Goal: Task Accomplishment & Management: Manage account settings

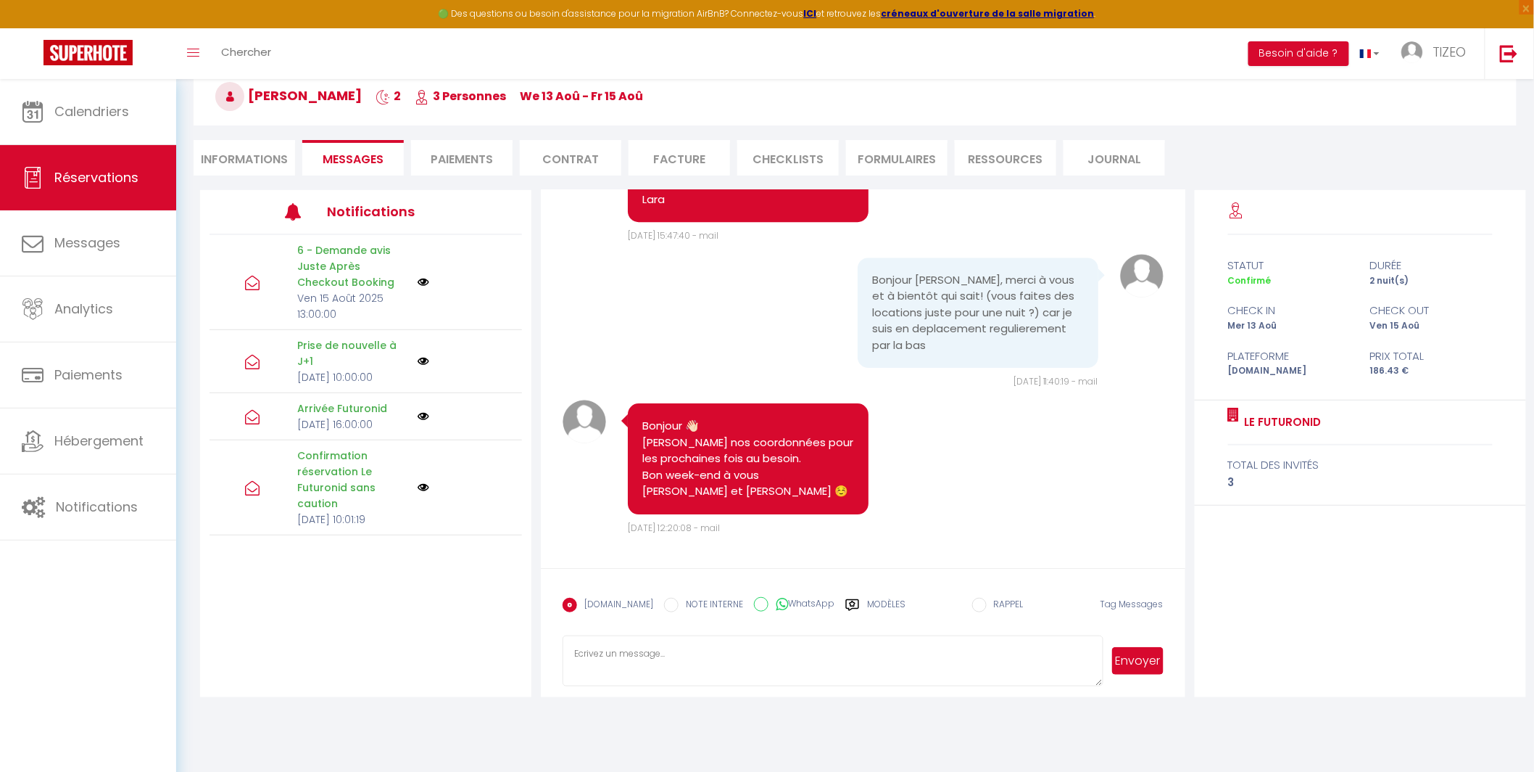
scroll to position [4274, 0]
click at [254, 155] on li "Informations" at bounding box center [245, 158] width 102 height 36
select select
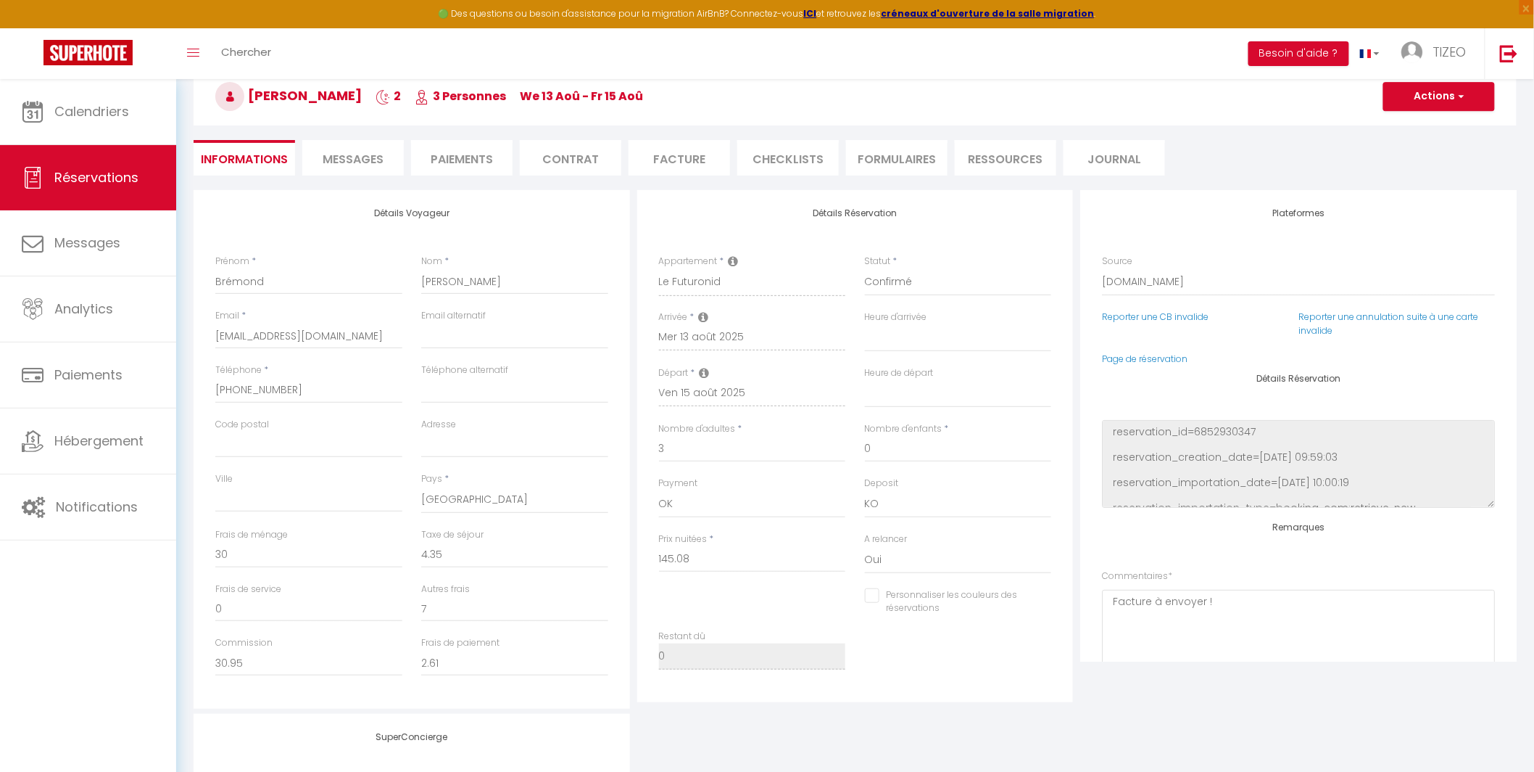
click at [389, 158] on li "Messages" at bounding box center [353, 158] width 102 height 36
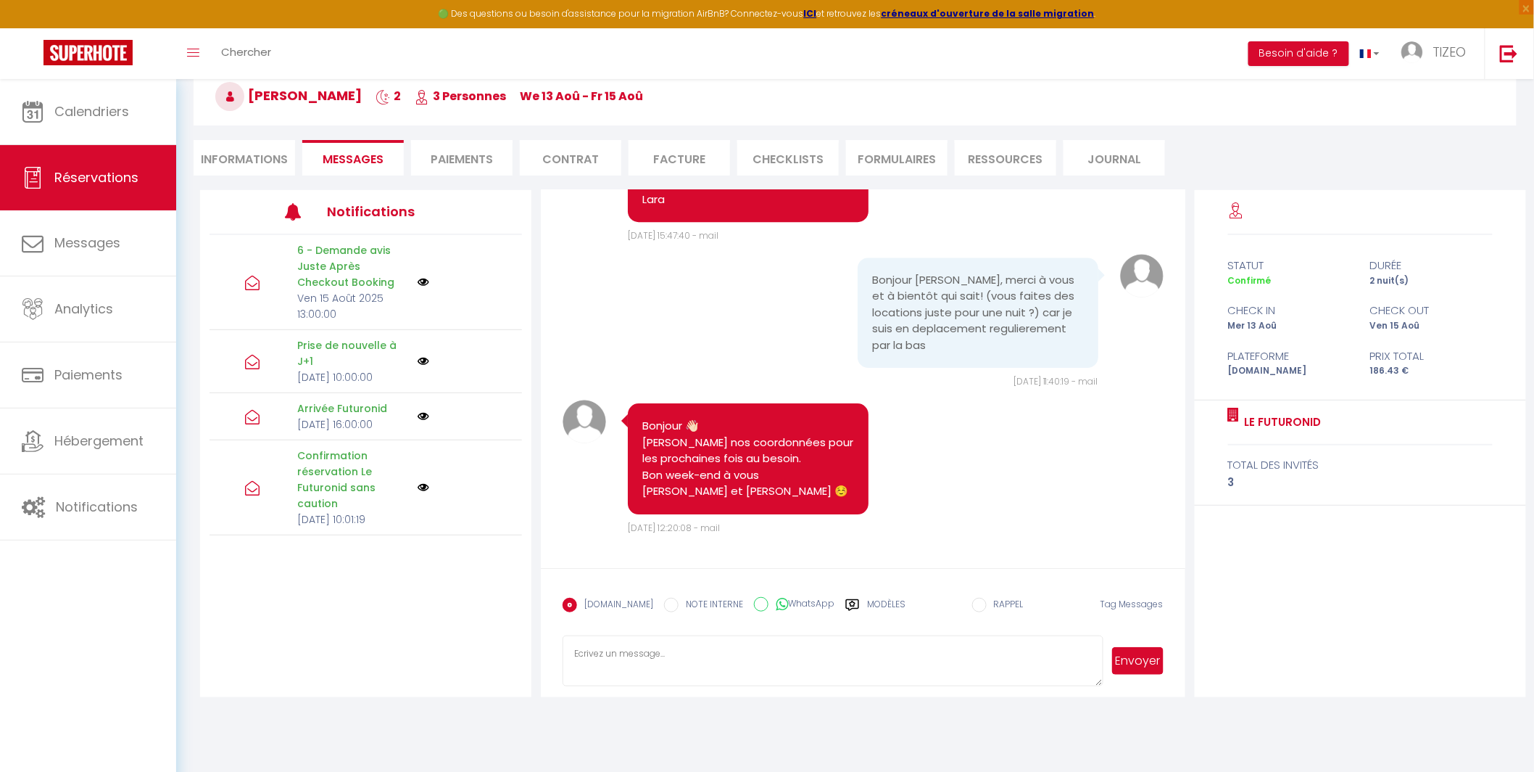
click at [455, 160] on li "Paiements" at bounding box center [462, 158] width 102 height 36
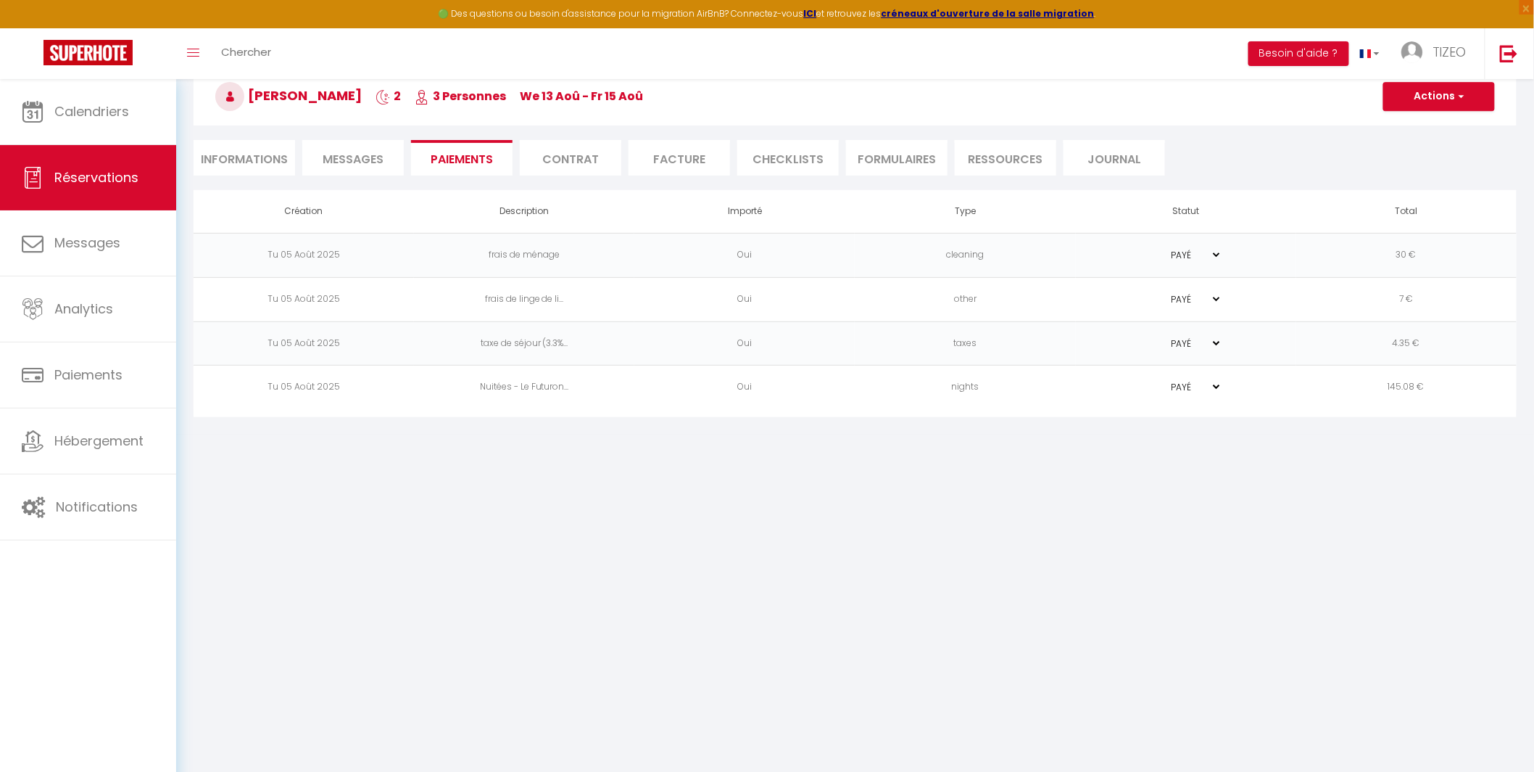
click at [587, 150] on li "Contrat" at bounding box center [571, 158] width 102 height 36
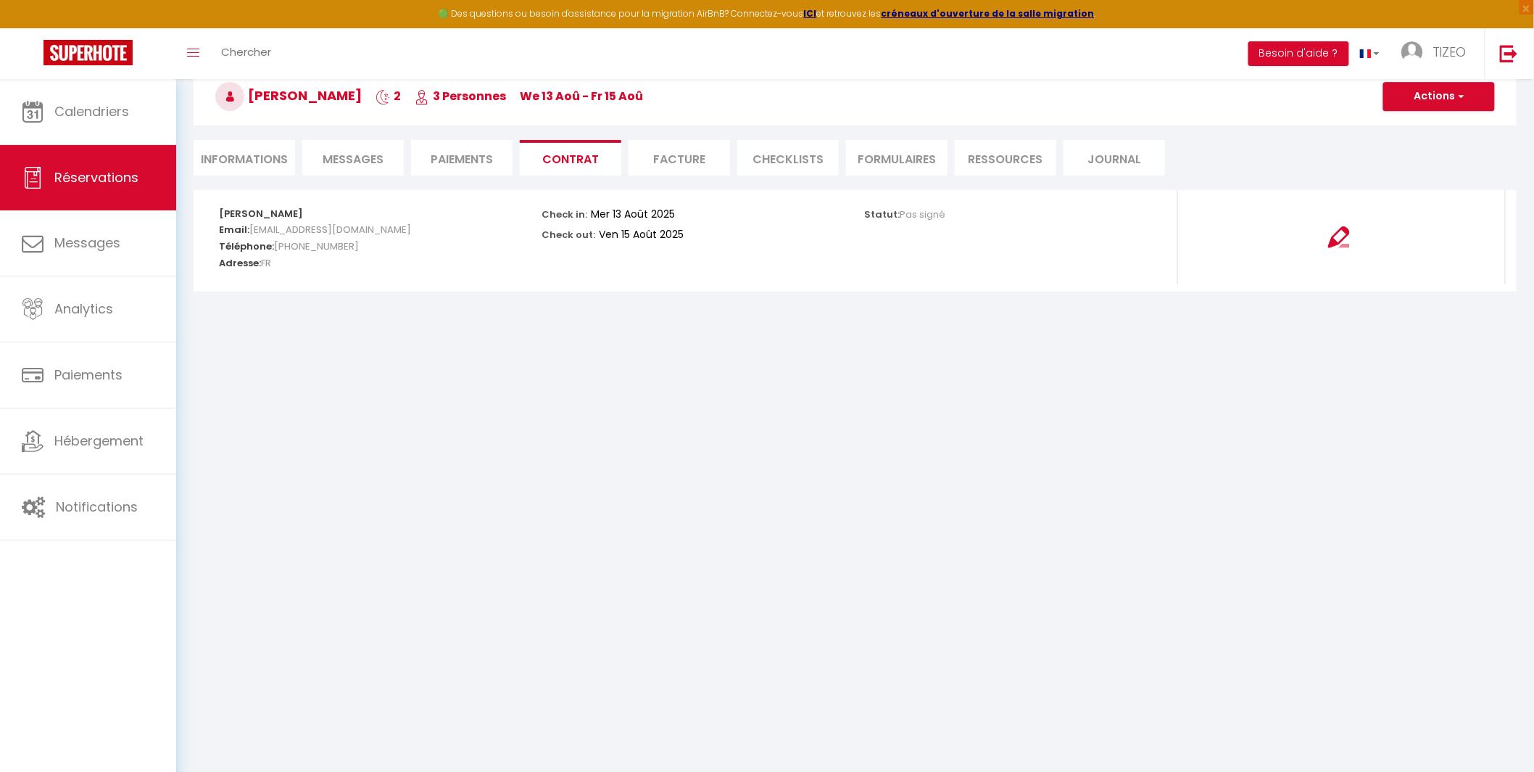
click at [672, 165] on li "Facture" at bounding box center [680, 158] width 102 height 36
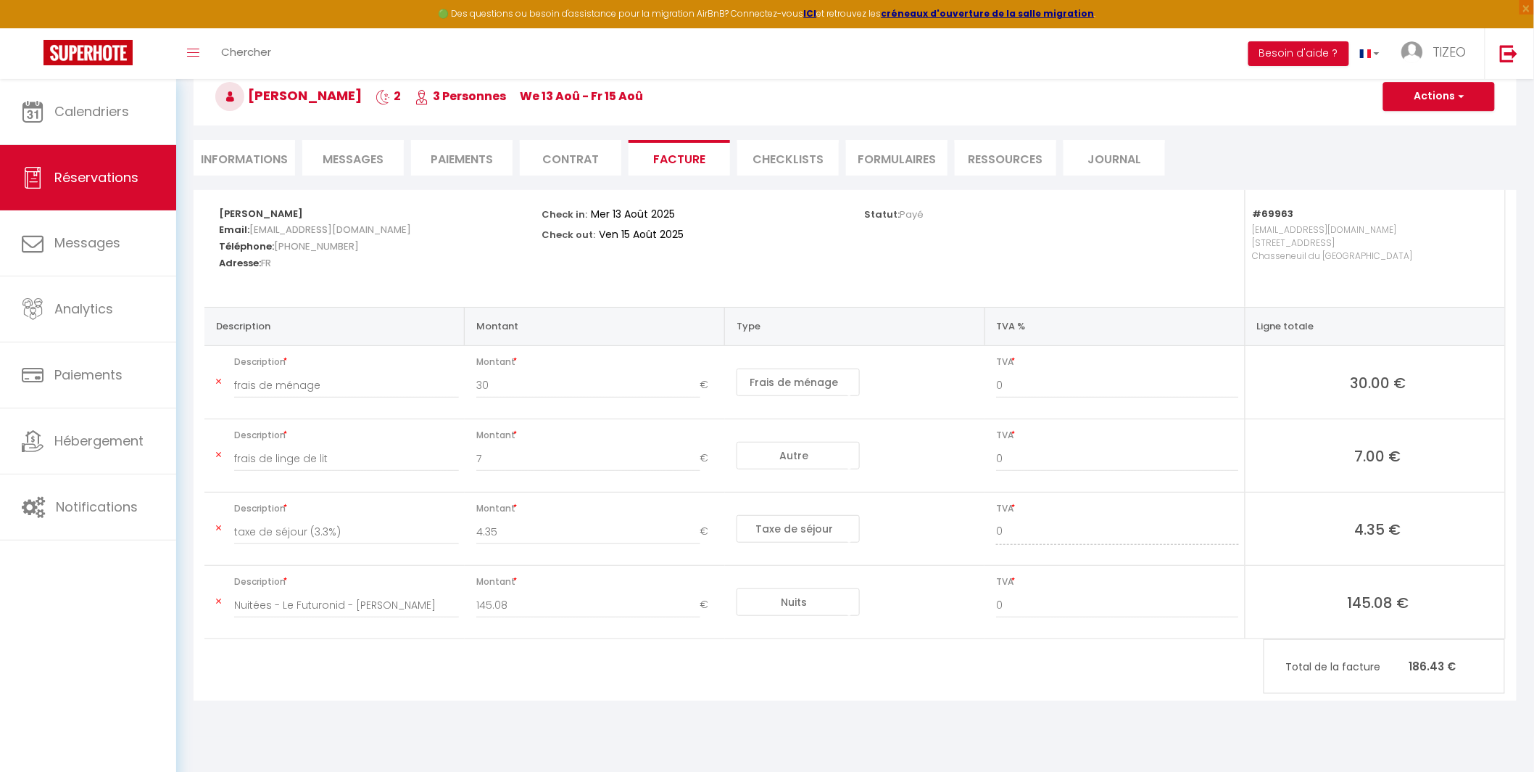
click at [786, 157] on li "CHECKLISTS" at bounding box center [788, 158] width 102 height 36
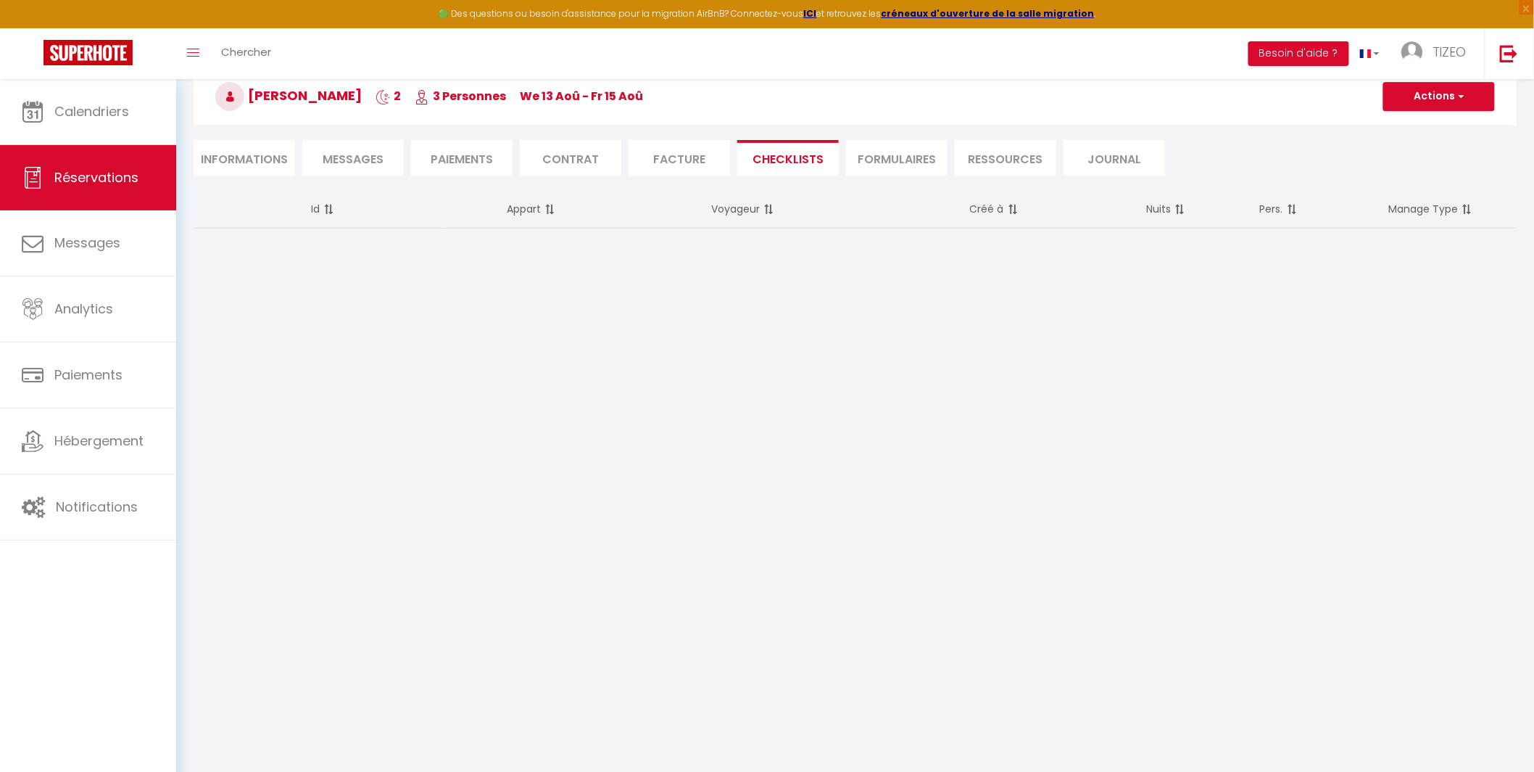
click at [911, 153] on li "FORMULAIRES" at bounding box center [897, 158] width 102 height 36
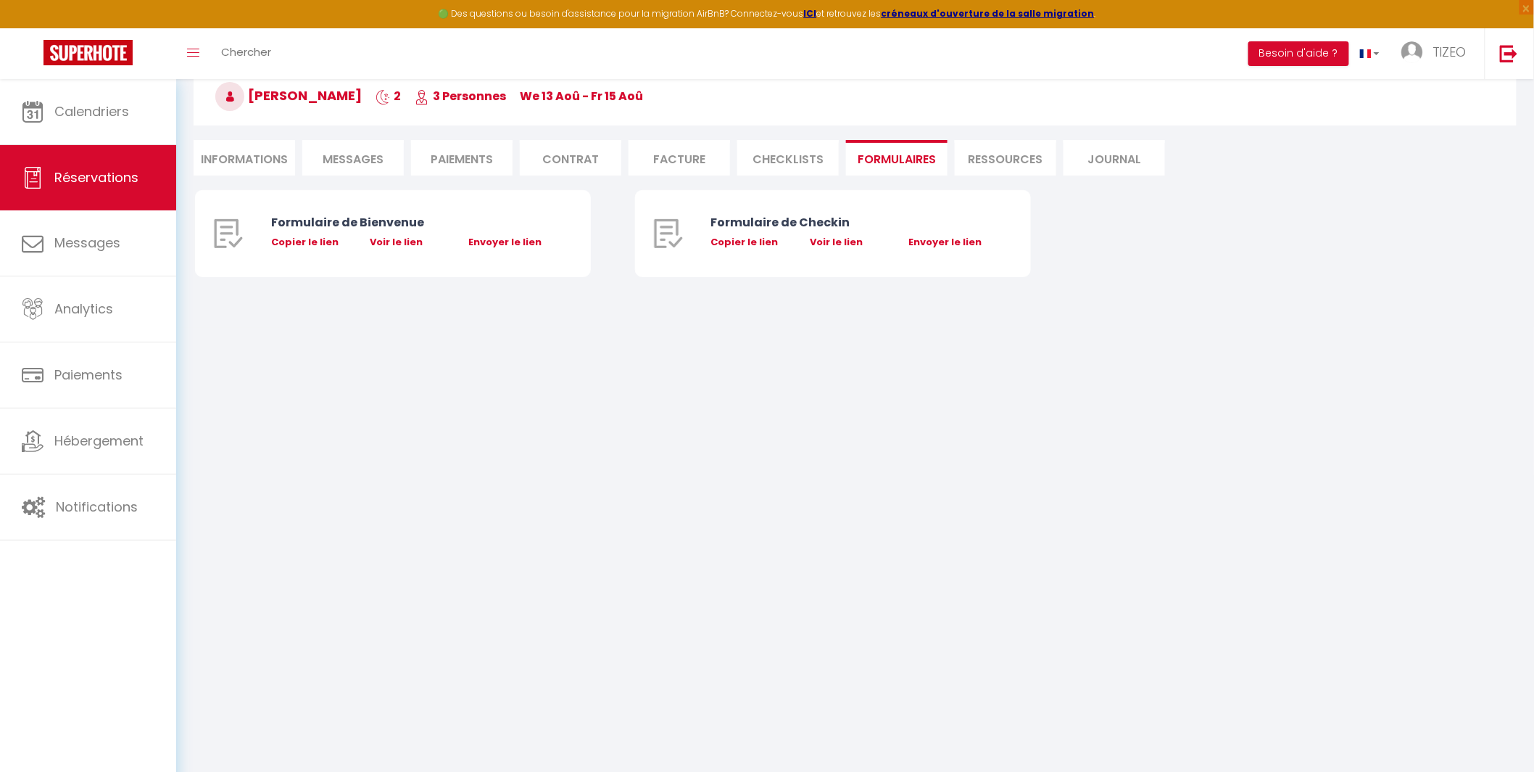
click at [998, 164] on li "Ressources" at bounding box center [1006, 158] width 102 height 36
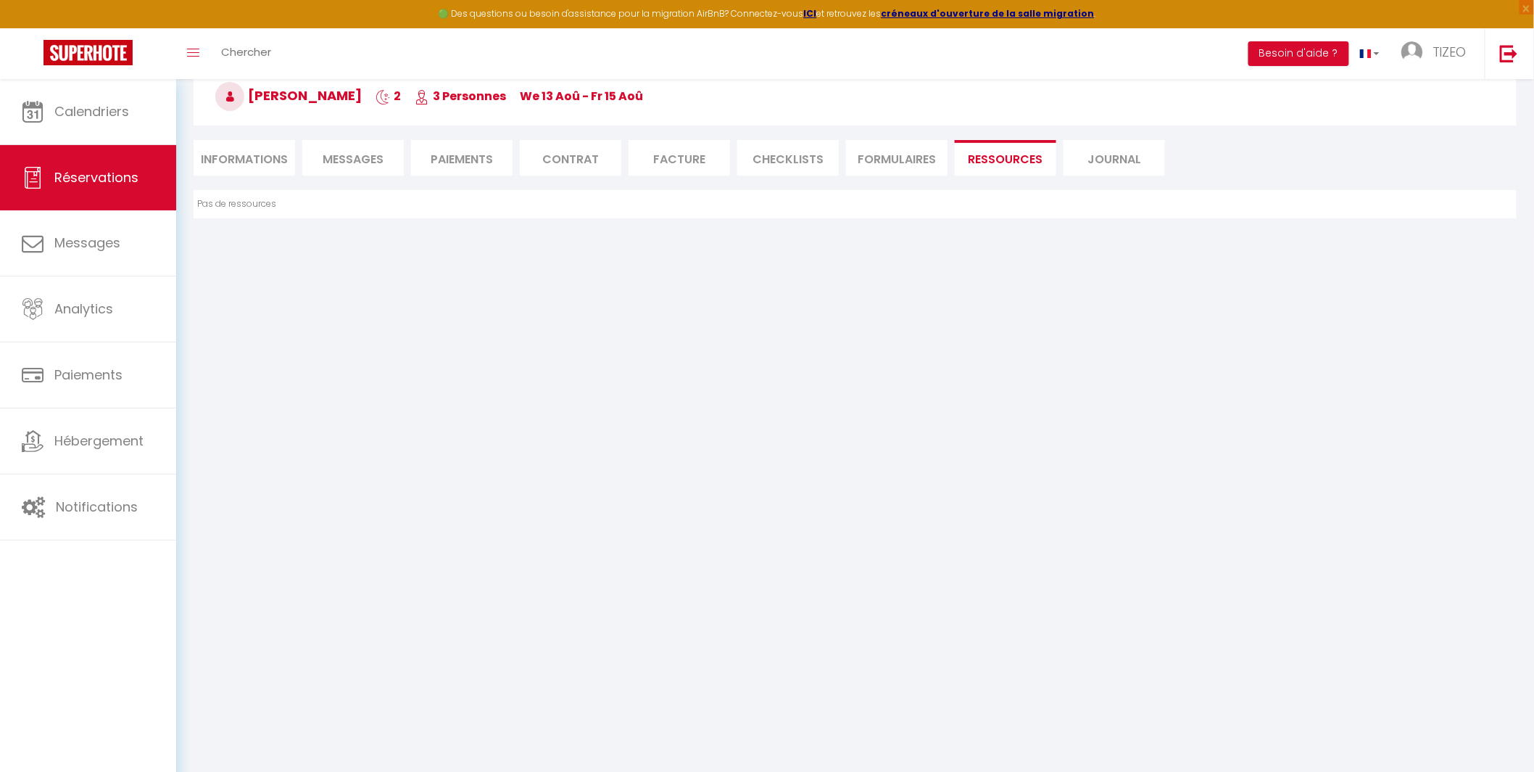
click at [1081, 160] on li "Journal" at bounding box center [1115, 158] width 102 height 36
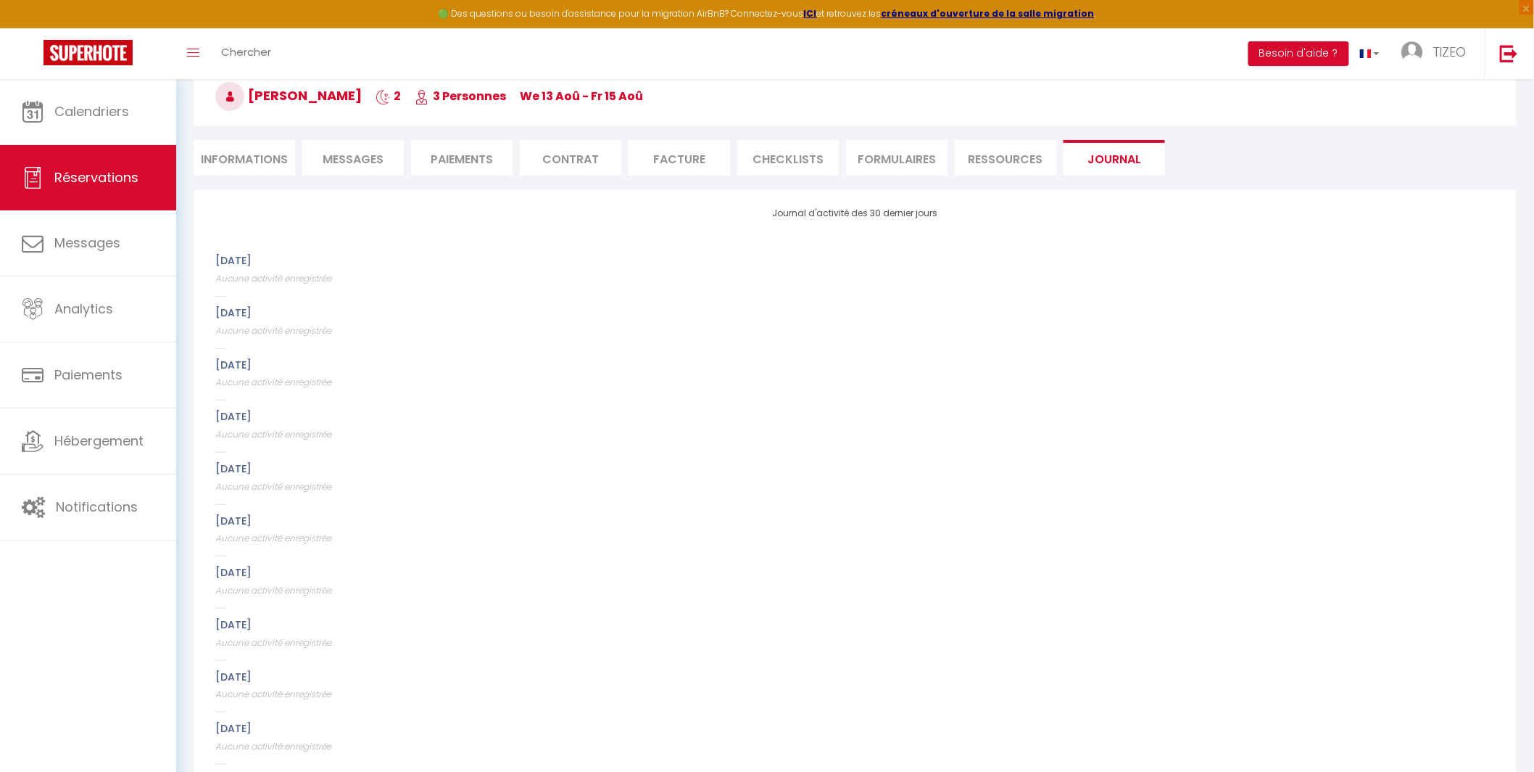
click at [1013, 165] on li "Ressources" at bounding box center [1006, 158] width 102 height 36
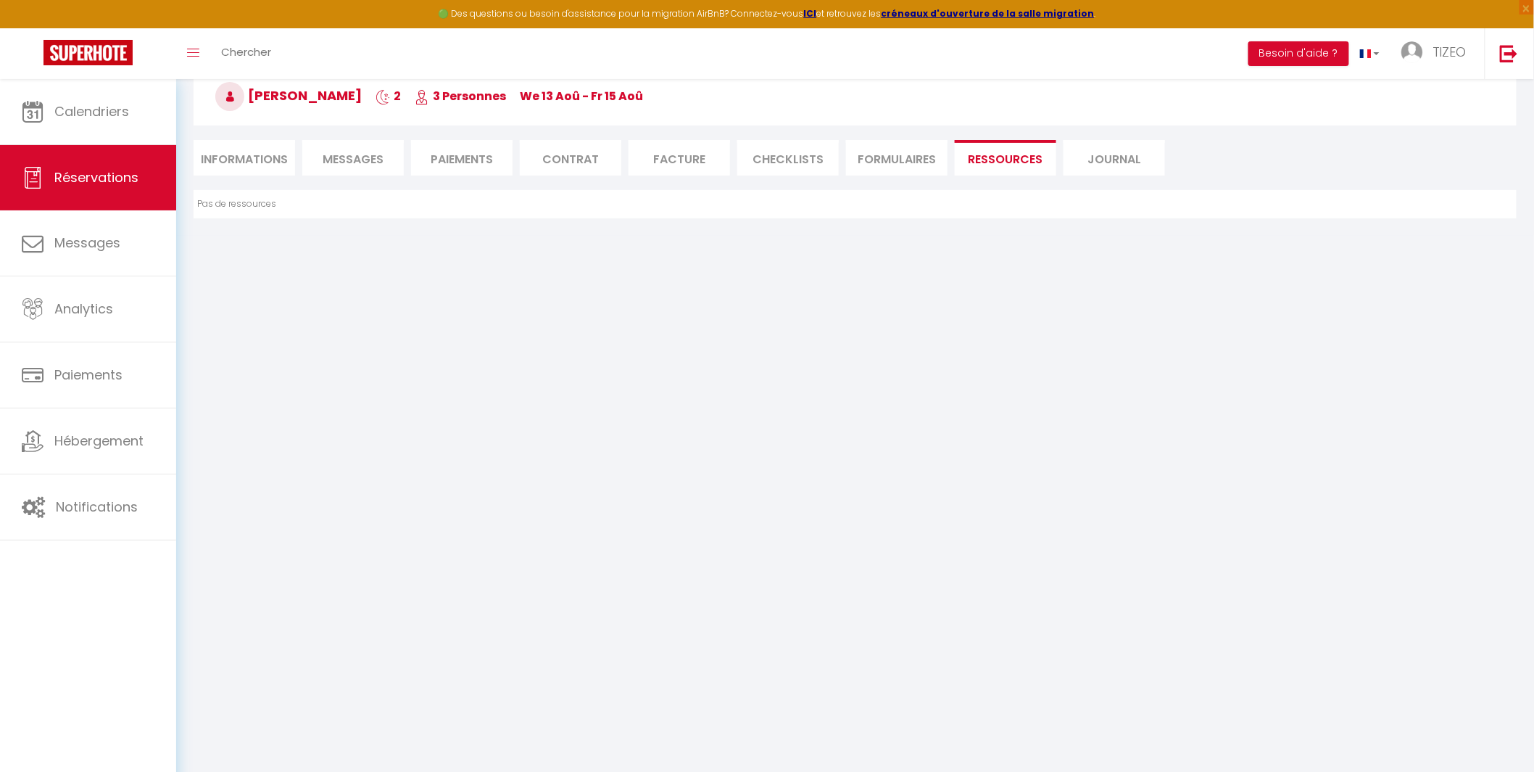
click at [916, 167] on li "FORMULAIRES" at bounding box center [897, 158] width 102 height 36
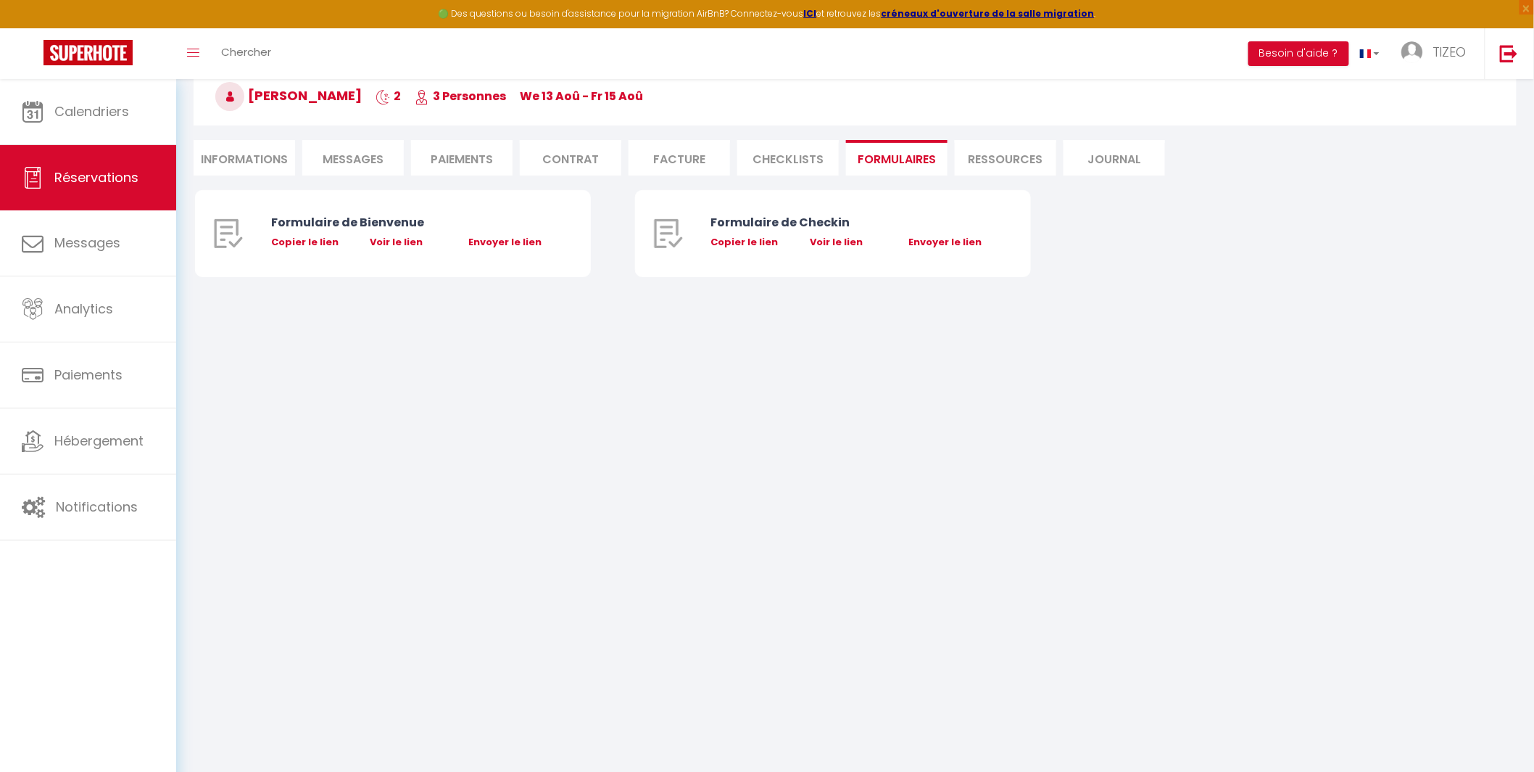
click at [771, 170] on li "CHECKLISTS" at bounding box center [788, 158] width 102 height 36
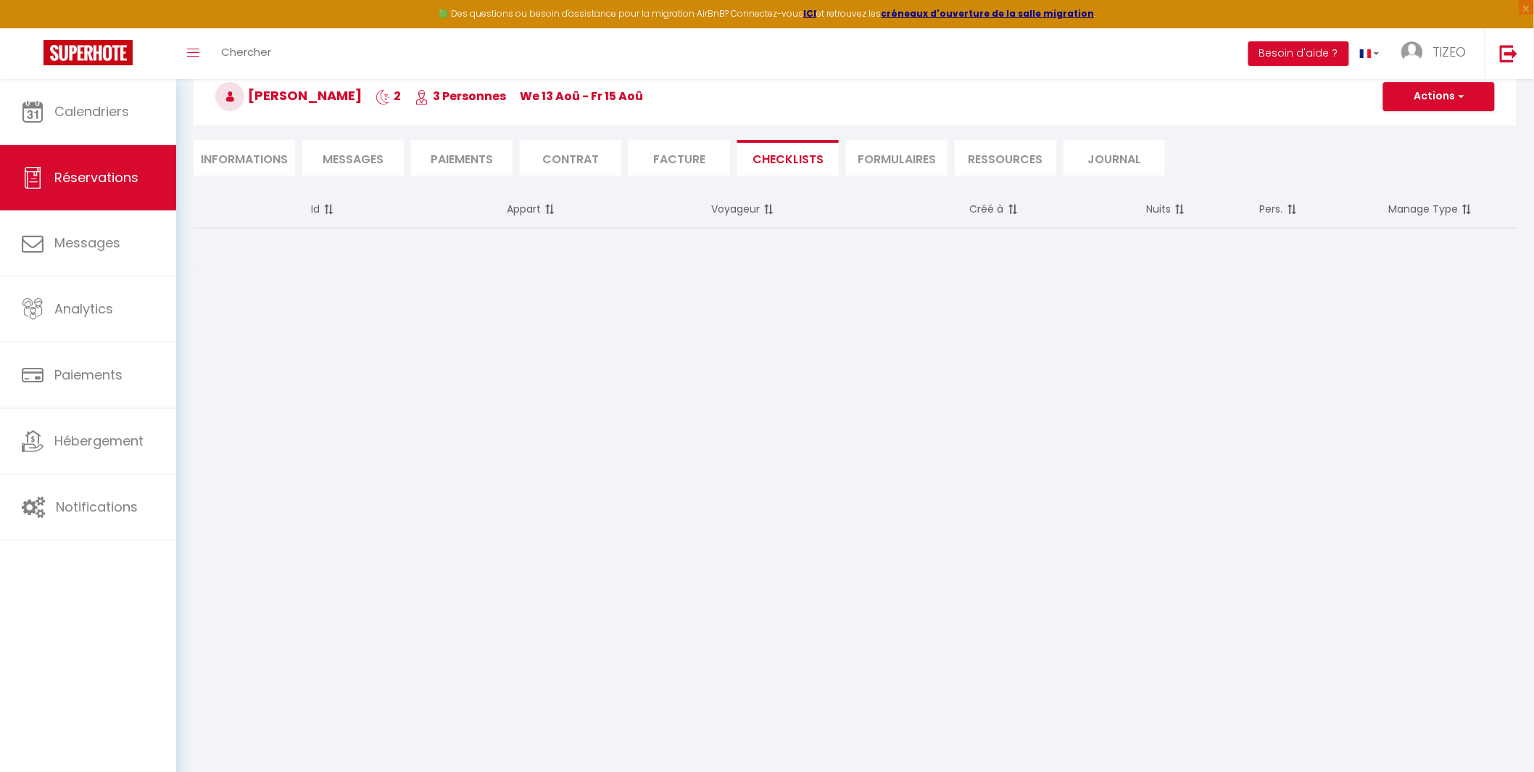
click at [695, 174] on div "Retourner vers [PERSON_NAME] 2 3 Personnes We 13 Aoû - Fr 15 Aoû Actions Enregi…" at bounding box center [855, 104] width 1342 height 172
click at [676, 165] on li "Facture" at bounding box center [680, 158] width 102 height 36
select select
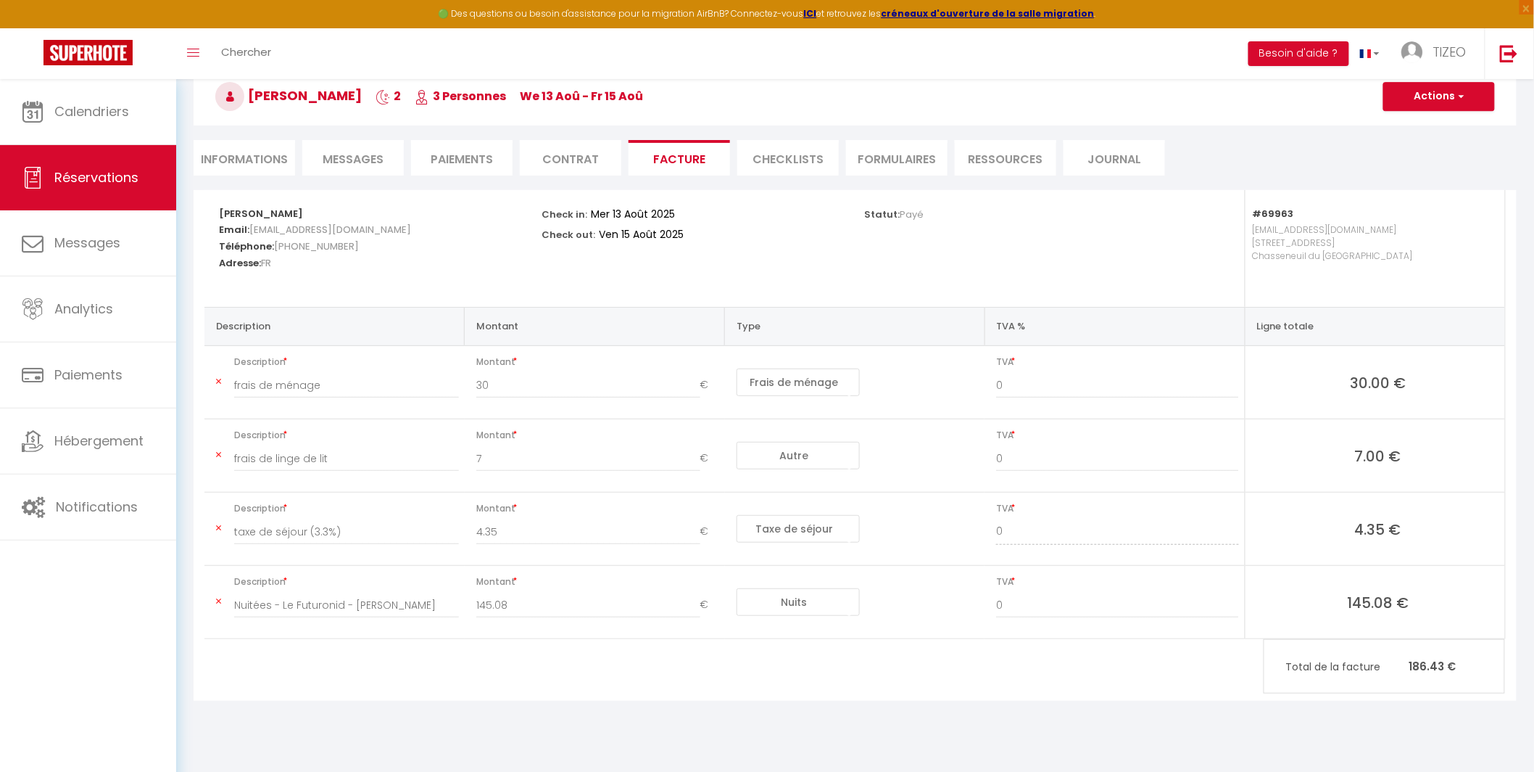
click at [561, 170] on li "Contrat" at bounding box center [571, 158] width 102 height 36
select select
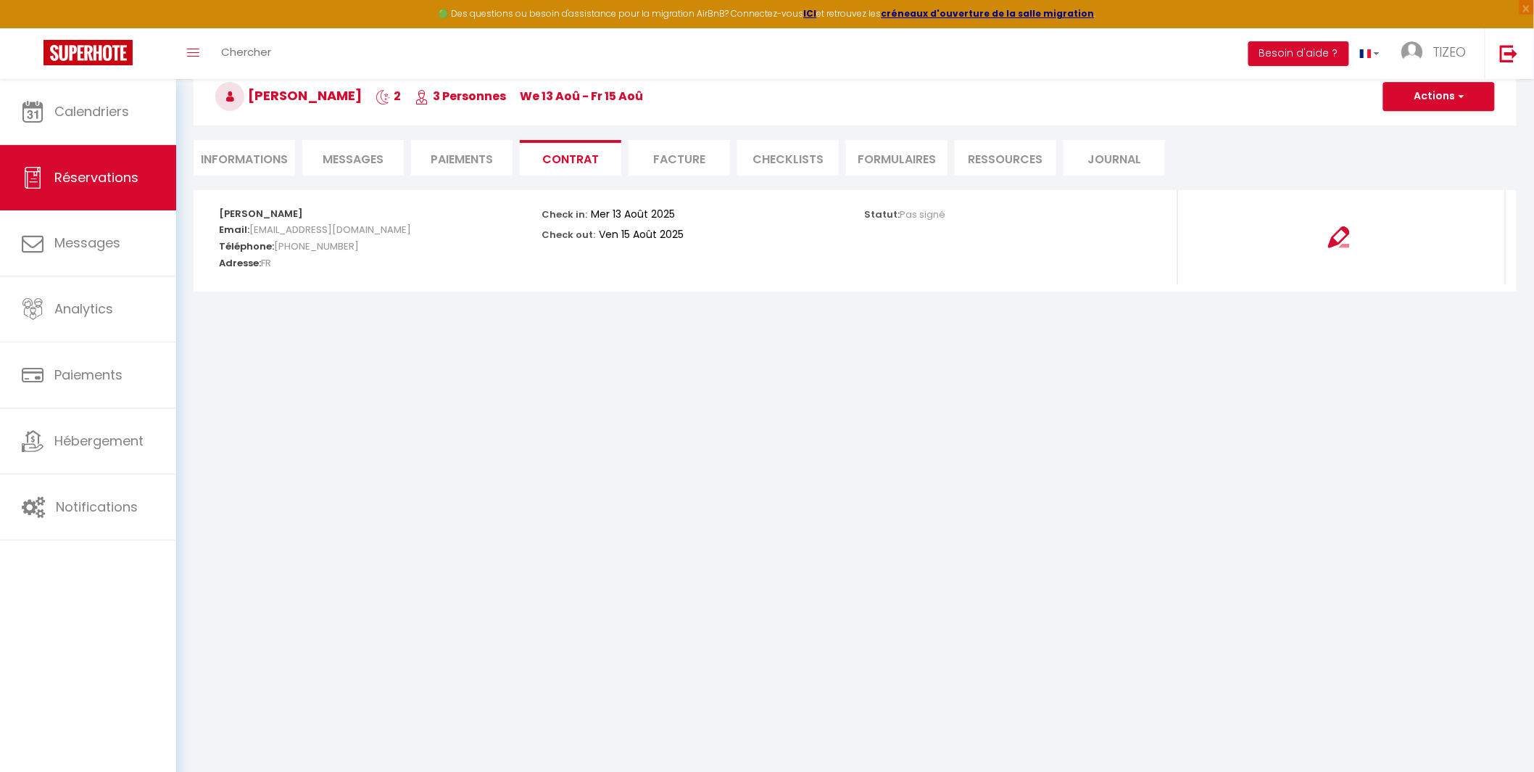
click at [464, 161] on li "Paiements" at bounding box center [462, 158] width 102 height 36
select select
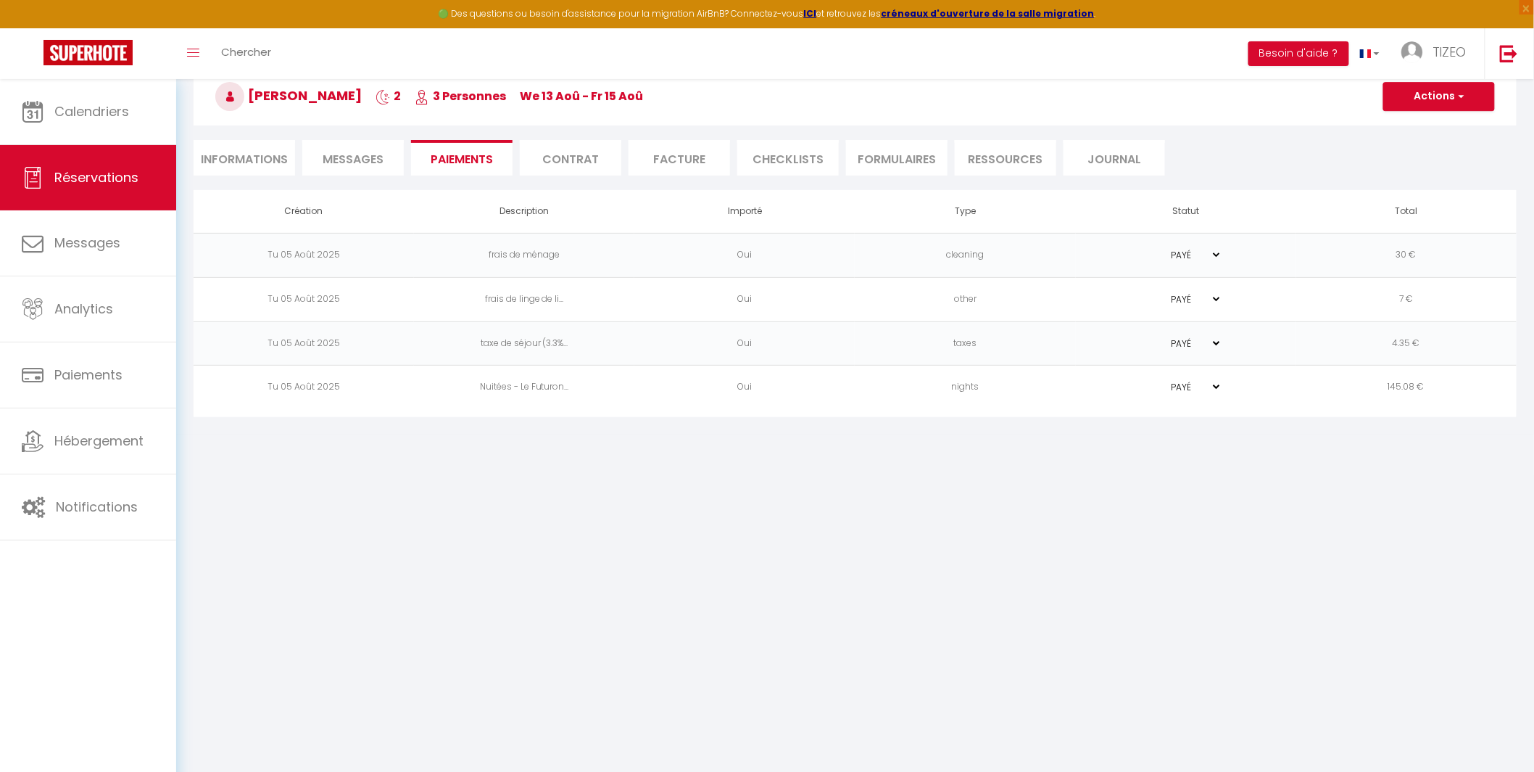
click at [344, 172] on li "Messages" at bounding box center [353, 158] width 102 height 36
select select
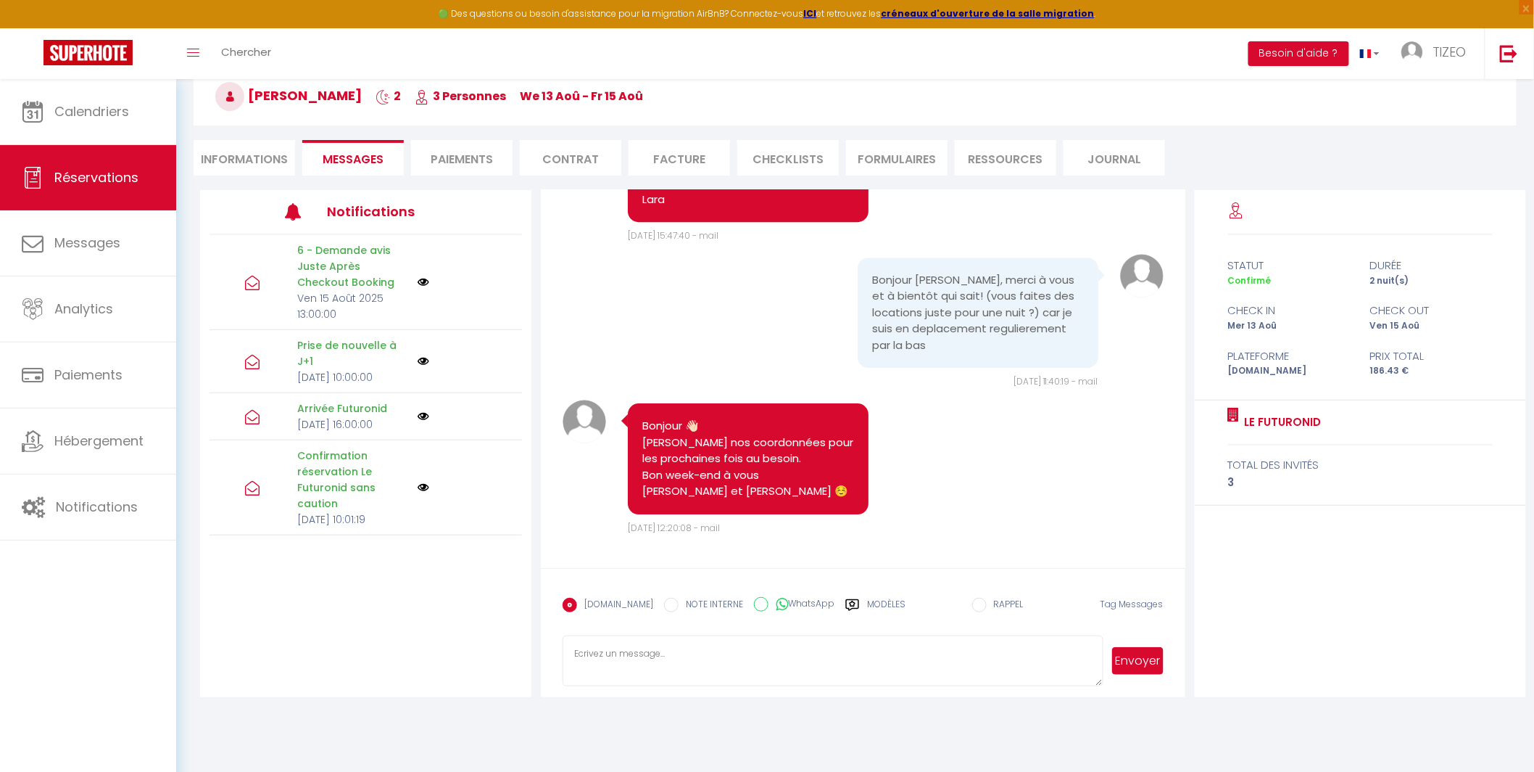
click at [252, 157] on li "Informations" at bounding box center [245, 158] width 102 height 36
select select
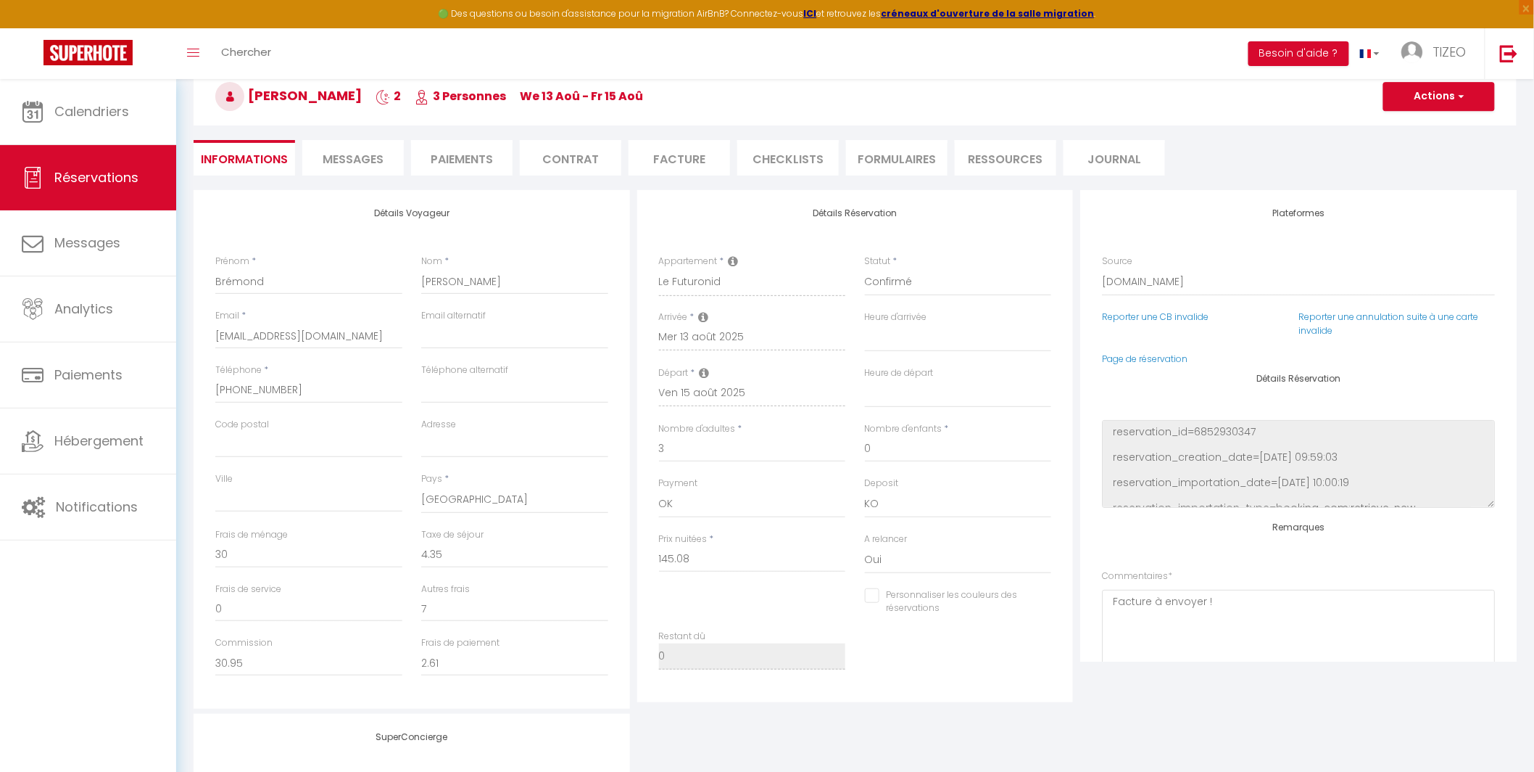
select select
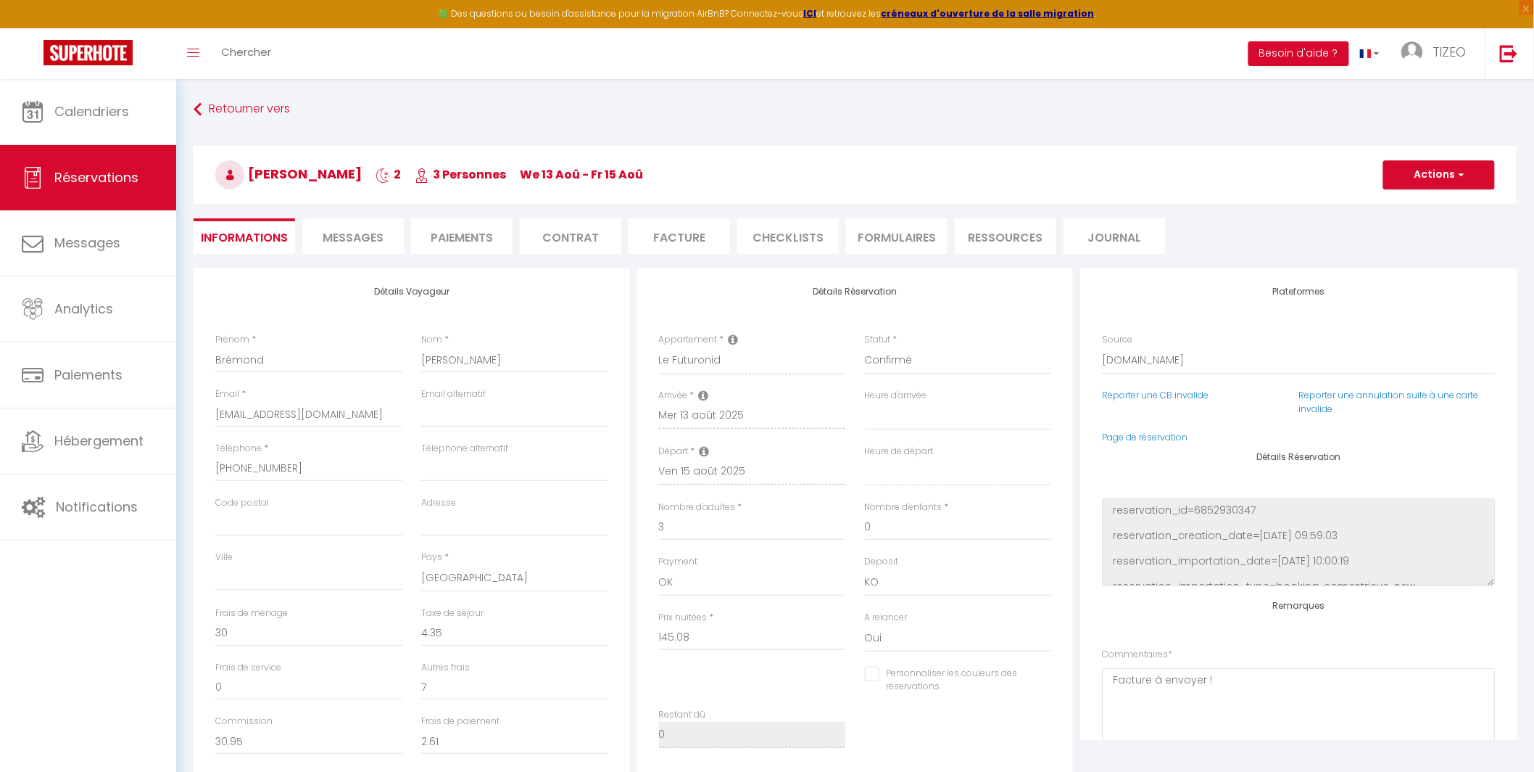
select select
checkbox input "false"
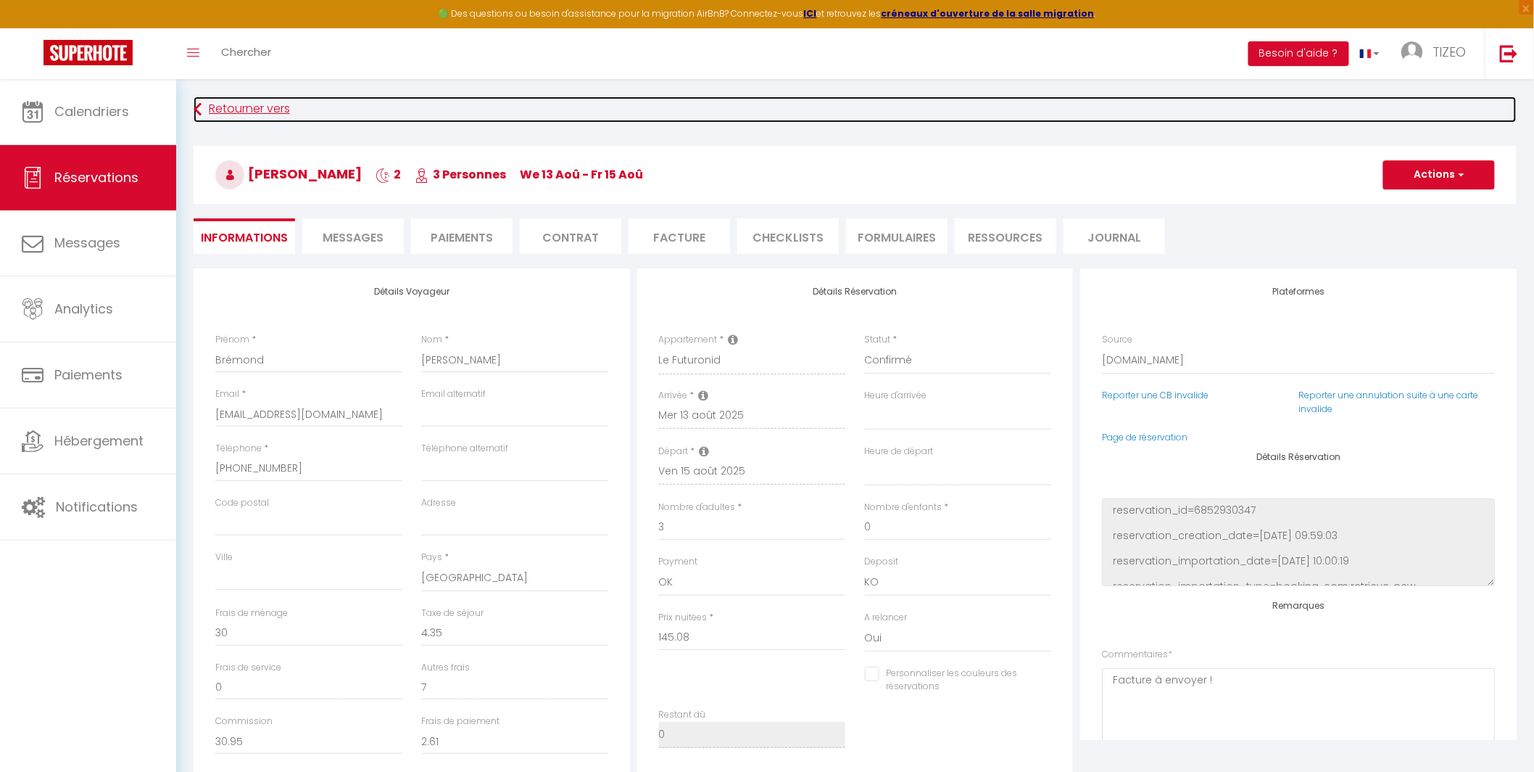
click at [270, 115] on link "Retourner vers" at bounding box center [855, 109] width 1323 height 26
